Goal: Transaction & Acquisition: Purchase product/service

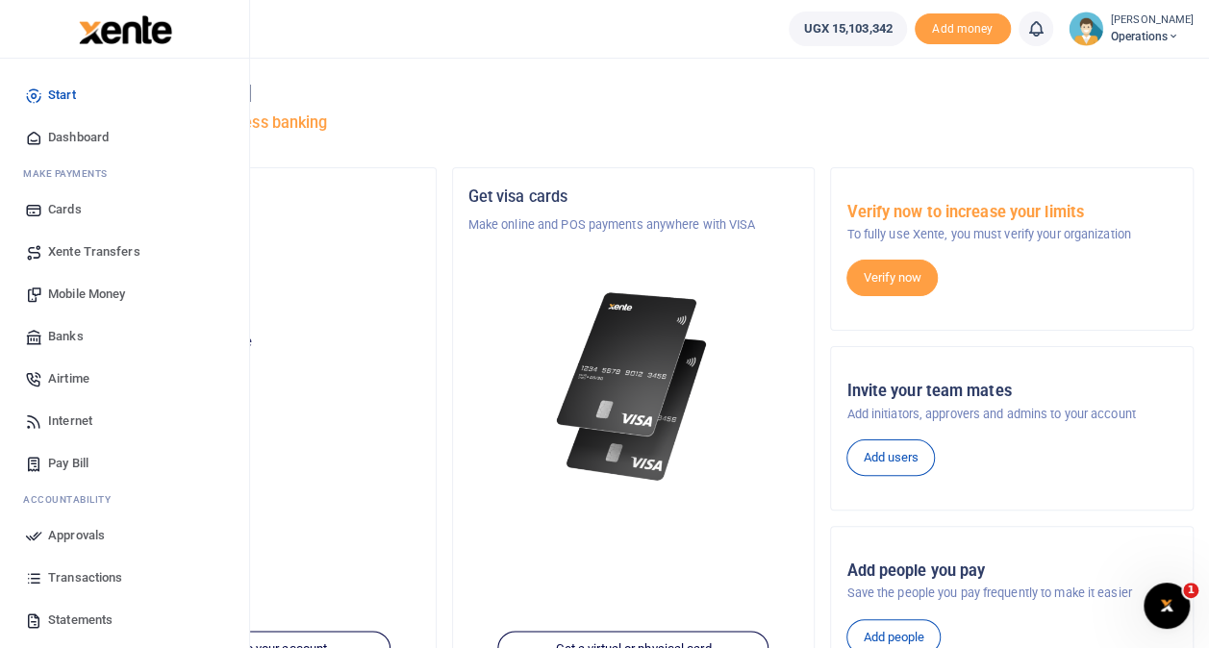
click at [86, 291] on span "Mobile Money" at bounding box center [86, 294] width 77 height 19
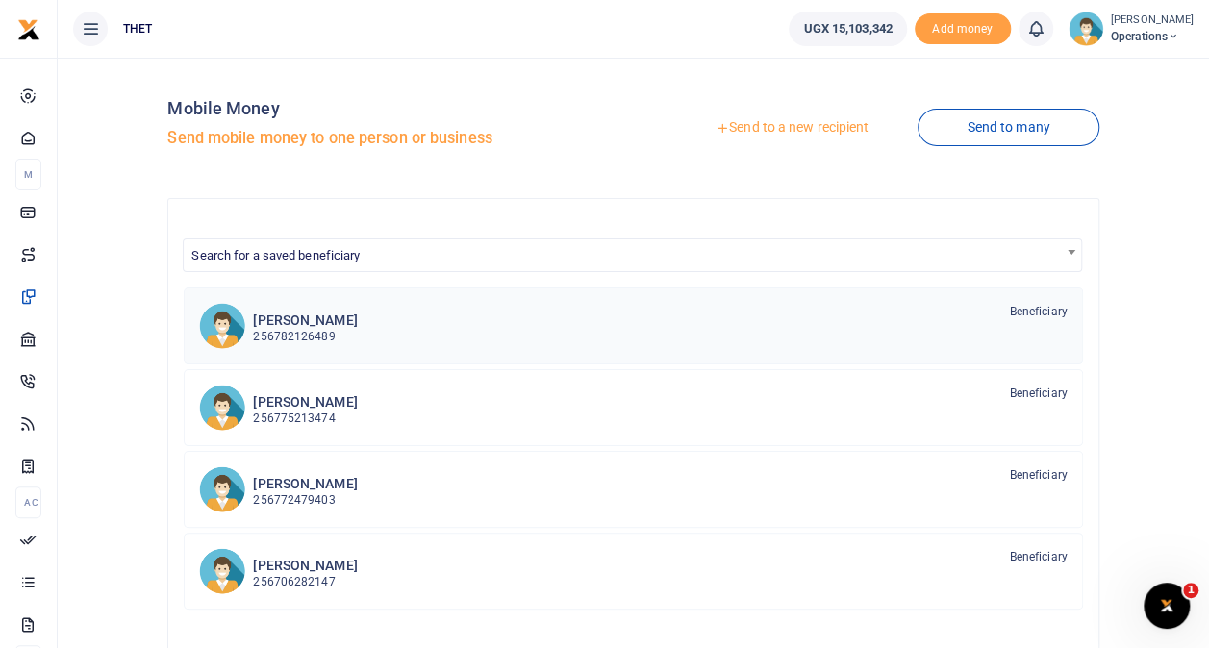
click at [357, 321] on h6 "[PERSON_NAME]" at bounding box center [305, 321] width 104 height 16
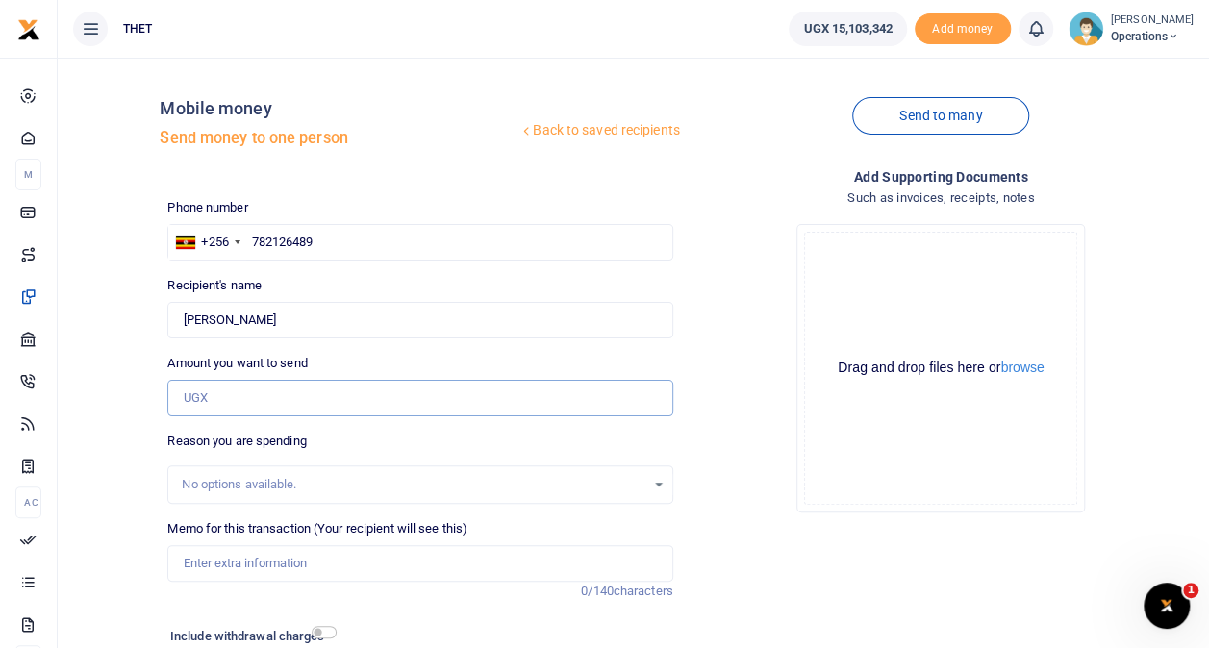
click at [288, 398] on input "Amount you want to send" at bounding box center [419, 398] width 505 height 37
type input "713,000"
click at [323, 626] on input "checkbox" at bounding box center [324, 632] width 25 height 13
checkbox input "true"
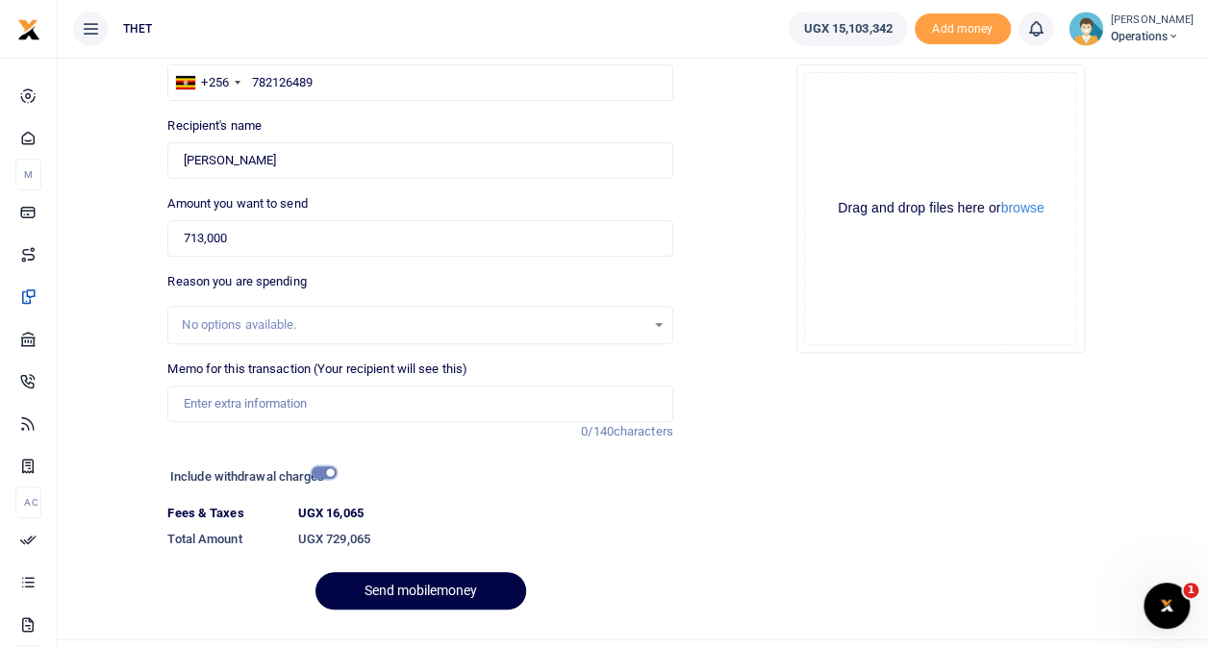
scroll to position [180, 0]
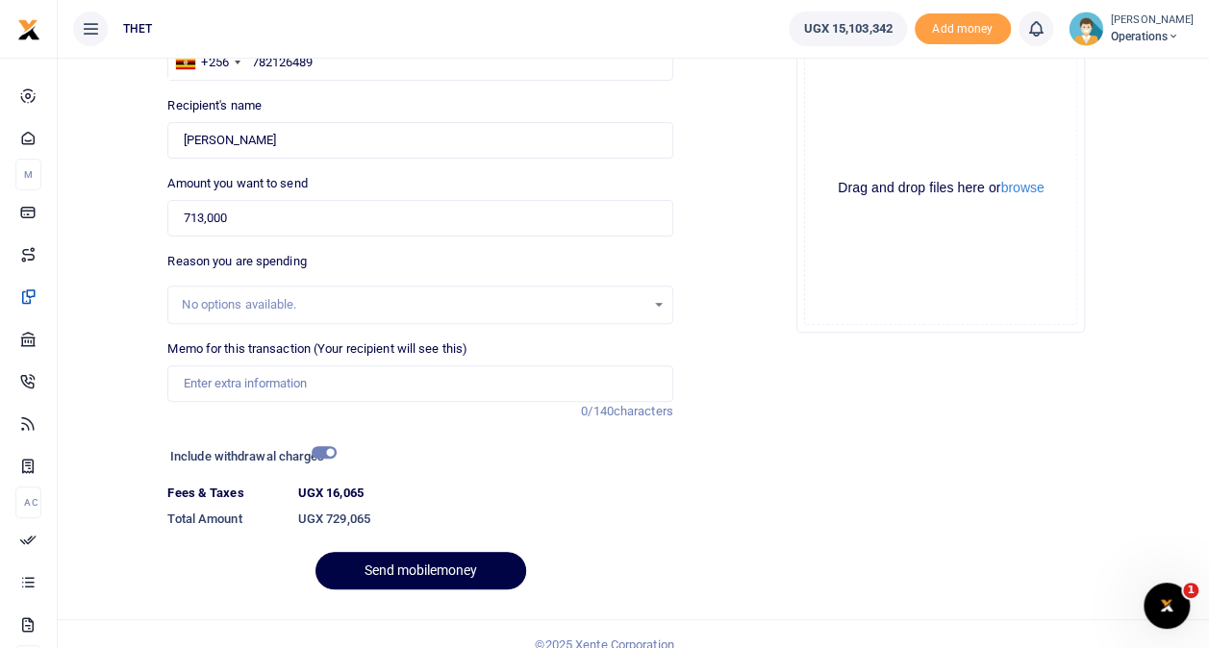
click at [1123, 34] on span "Operations" at bounding box center [1152, 36] width 83 height 17
click at [1096, 138] on link "Logout" at bounding box center [1155, 140] width 152 height 27
